Goal: Information Seeking & Learning: Find specific fact

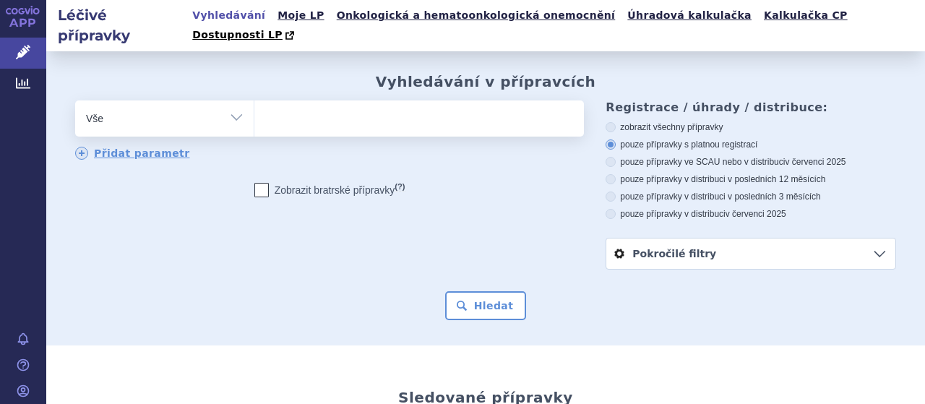
click at [305, 100] on ul at bounding box center [417, 115] width 326 height 30
click at [254, 100] on select at bounding box center [254, 118] width 1 height 36
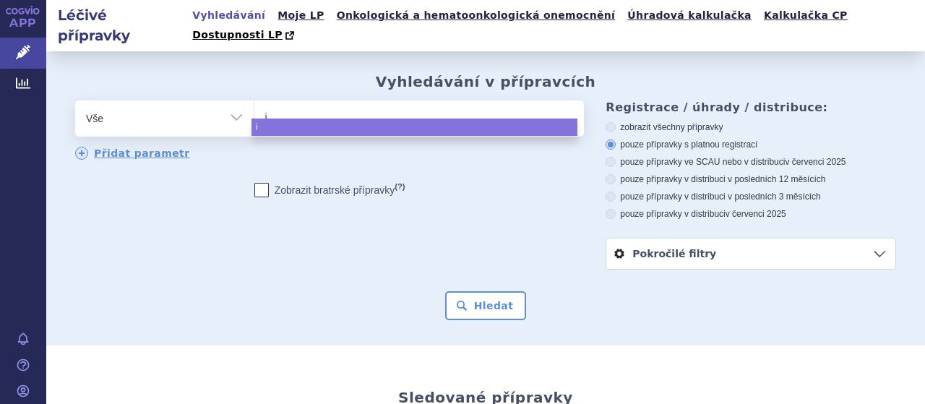
type input "in"
type input "inl"
type input "inly"
type input "inlyt"
type input "inlyte"
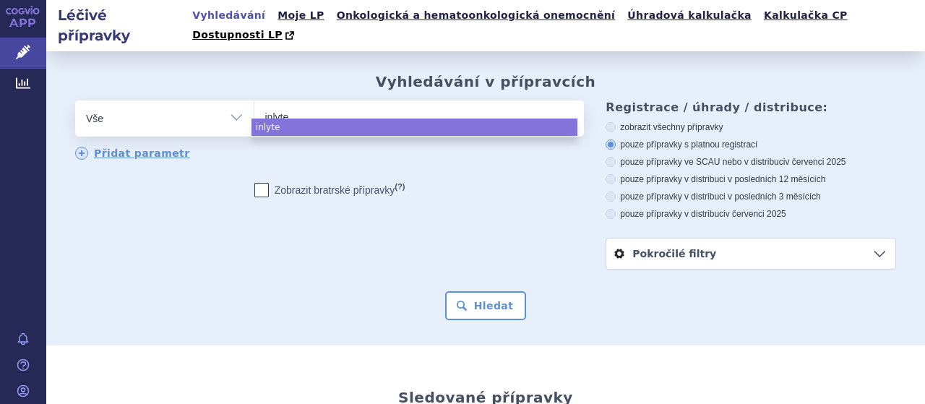
select select "inlyte"
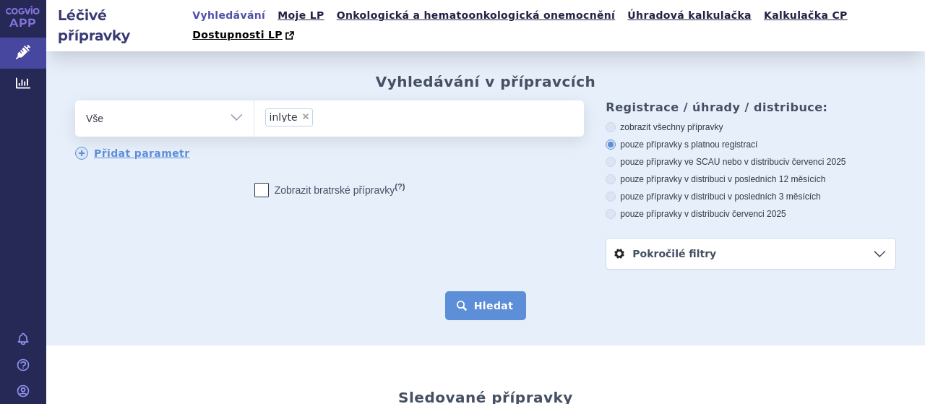
click at [475, 291] on button "Hledat" at bounding box center [486, 305] width 82 height 29
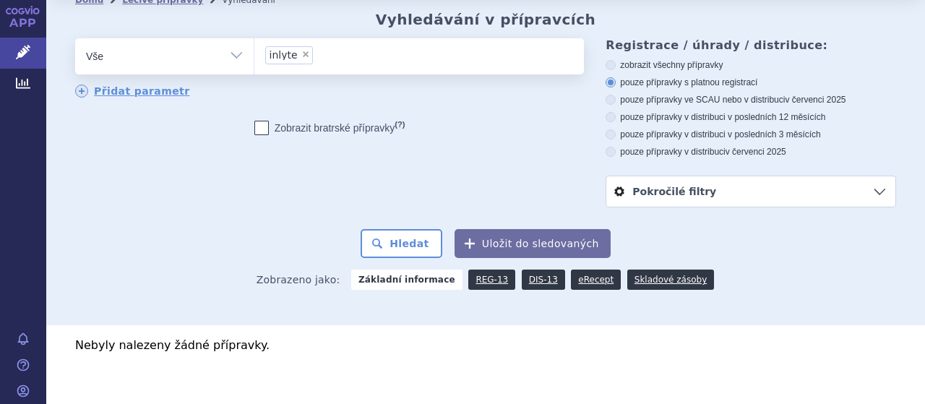
scroll to position [63, 0]
click at [301, 49] on span "×" at bounding box center [305, 53] width 9 height 9
click at [254, 37] on select "inlyte" at bounding box center [254, 55] width 1 height 36
select select
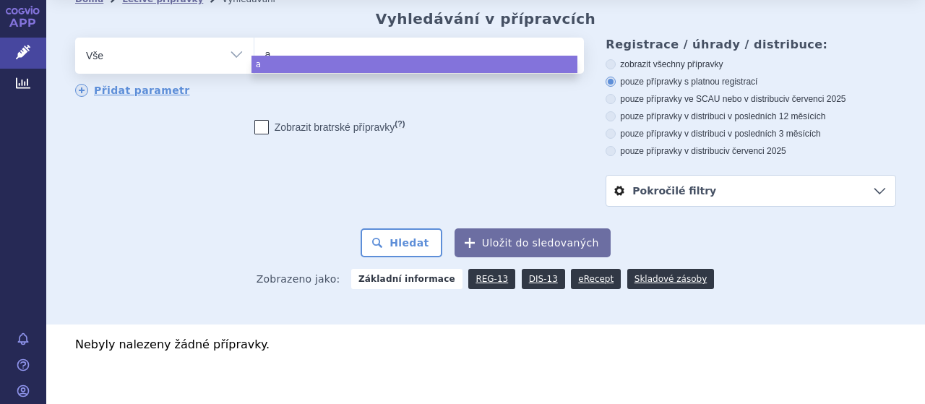
type input "ax"
type input "axi"
type input "axit"
type input "axiti"
type input "axitin"
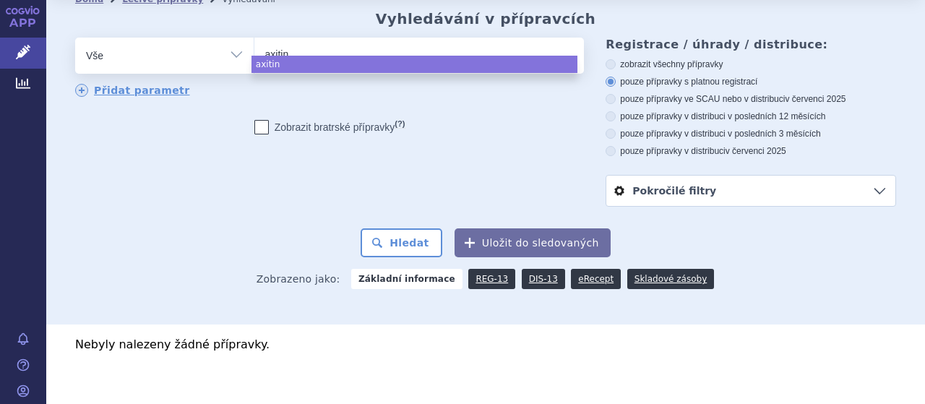
type input "axitini"
type input "axitinib"
select select "axitinib"
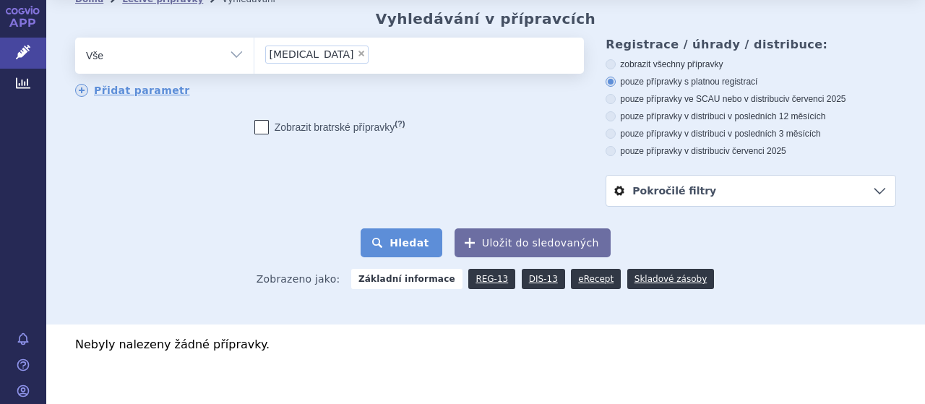
click at [415, 228] on button "Hledat" at bounding box center [402, 242] width 82 height 29
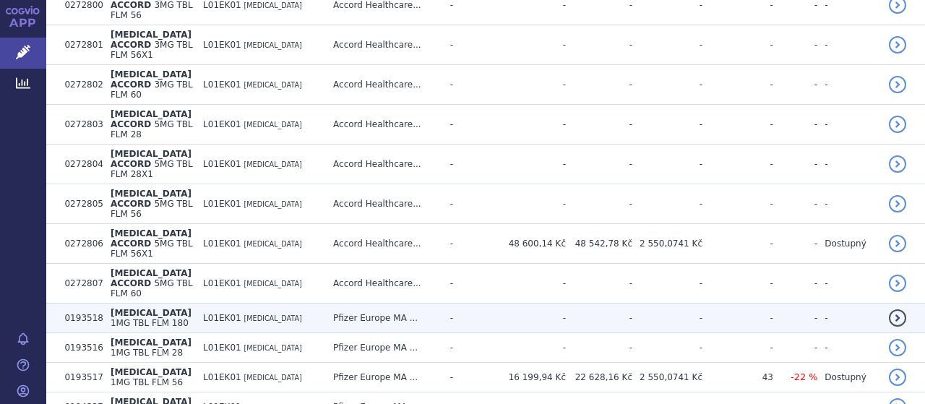
scroll to position [1115, 0]
